Goal: Check status: Check status

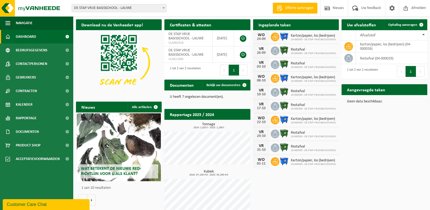
click at [318, 34] on span "Bekijk uw kalender" at bounding box center [315, 36] width 28 height 4
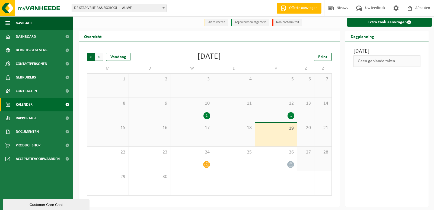
click at [99, 57] on span "Volgende" at bounding box center [99, 57] width 8 height 8
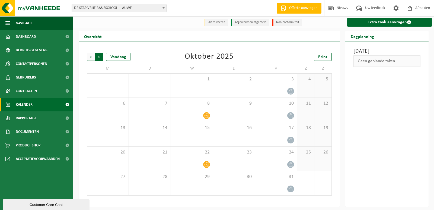
click at [91, 57] on span "Vorige" at bounding box center [91, 57] width 8 height 8
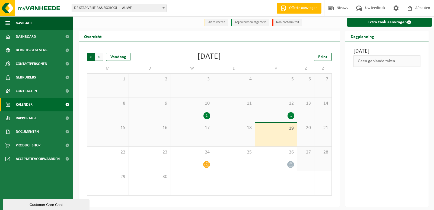
click at [101, 57] on span "Volgende" at bounding box center [99, 57] width 8 height 8
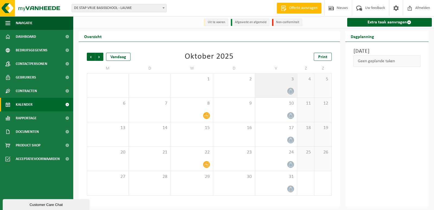
click at [289, 92] on icon at bounding box center [291, 91] width 4 height 5
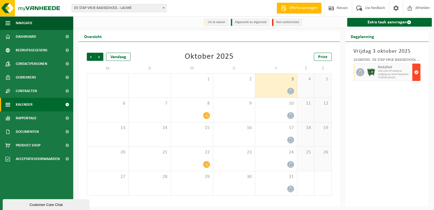
click at [416, 73] on span "button" at bounding box center [416, 72] width 4 height 11
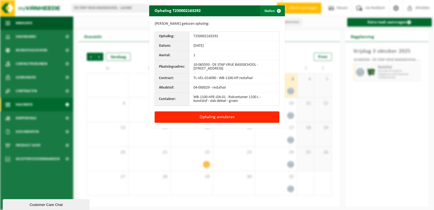
click at [271, 12] on button "Sluiten" at bounding box center [272, 10] width 24 height 11
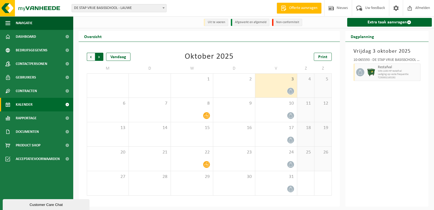
click at [91, 57] on span "Vorige" at bounding box center [91, 57] width 8 height 8
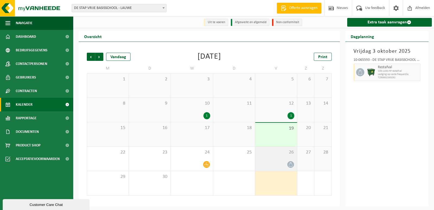
click at [290, 166] on icon at bounding box center [290, 164] width 5 height 5
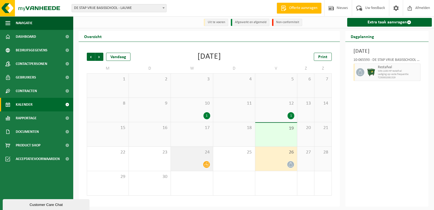
click at [206, 166] on icon at bounding box center [206, 164] width 5 height 5
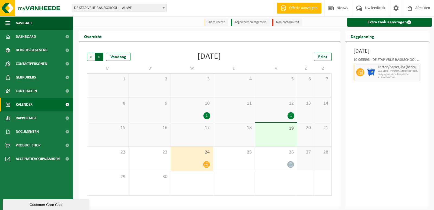
click at [91, 57] on span "Vorige" at bounding box center [91, 57] width 8 height 8
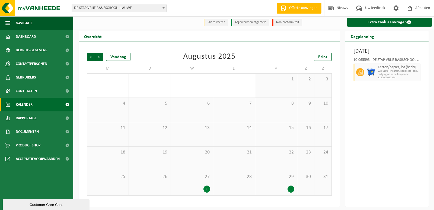
click at [284, 188] on div "1" at bounding box center [276, 188] width 36 height 7
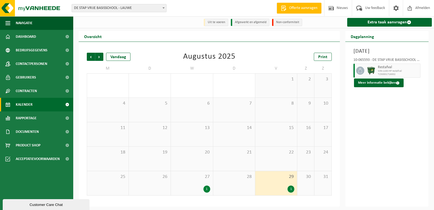
click at [197, 179] on span "27" at bounding box center [192, 177] width 36 height 6
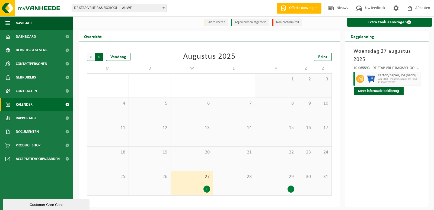
click at [91, 55] on span "Vorige" at bounding box center [91, 57] width 8 height 8
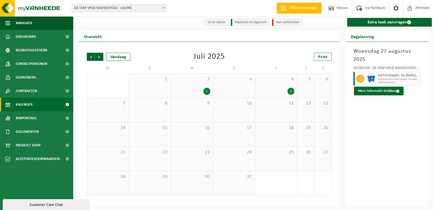
click at [278, 85] on div "4 2" at bounding box center [276, 85] width 42 height 24
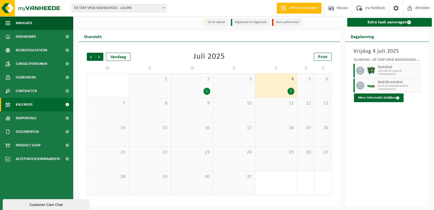
click at [192, 85] on div "2 1" at bounding box center [192, 85] width 42 height 24
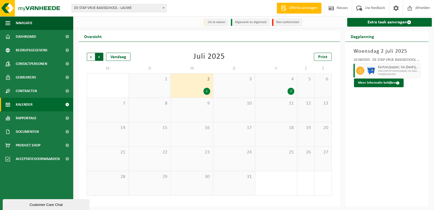
click at [89, 56] on span "Vorige" at bounding box center [91, 57] width 8 height 8
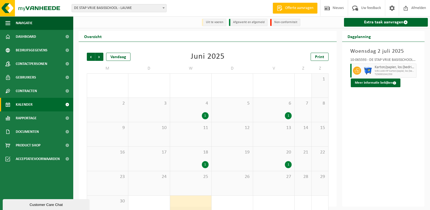
click at [189, 110] on div "4 1" at bounding box center [190, 110] width 41 height 24
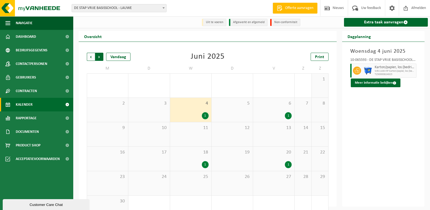
click at [91, 58] on span "Vorige" at bounding box center [91, 57] width 8 height 8
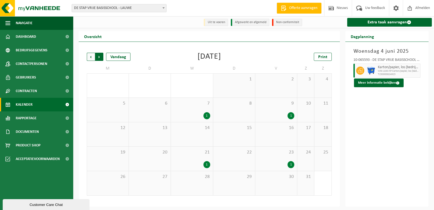
click at [91, 58] on span "Vorige" at bounding box center [91, 57] width 8 height 8
click at [278, 140] on div "1" at bounding box center [276, 139] width 36 height 7
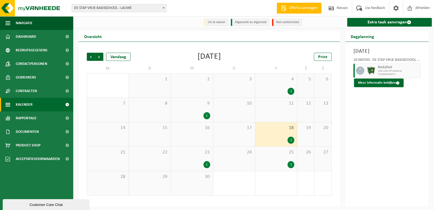
click at [278, 161] on div "1" at bounding box center [276, 164] width 36 height 7
